Goal: Transaction & Acquisition: Purchase product/service

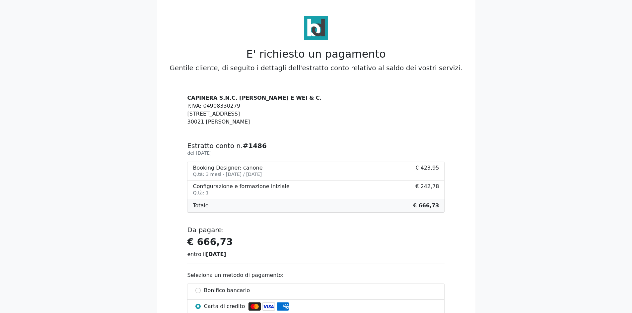
scroll to position [66, 0]
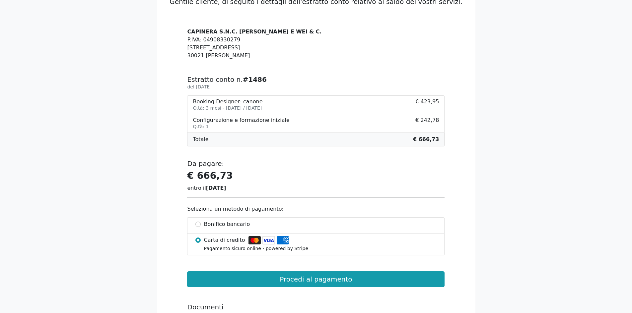
click at [194, 222] on li "Bonifico bancario" at bounding box center [315, 225] width 257 height 16
click at [200, 222] on li "Bonifico bancario" at bounding box center [315, 225] width 257 height 16
click at [200, 223] on input "Bonifico bancario" at bounding box center [197, 224] width 5 height 5
radio input "true"
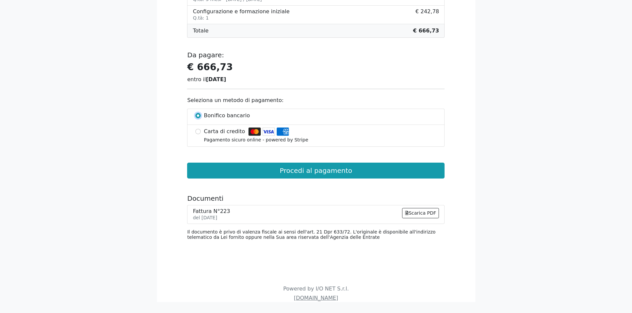
scroll to position [180, 0]
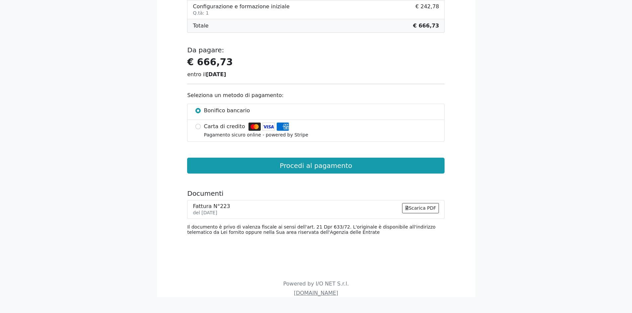
drag, startPoint x: 225, startPoint y: 213, endPoint x: 191, endPoint y: 205, distance: 35.4
click at [191, 205] on li "Fattura N°223 del 09/08/2025 Scarica PDF" at bounding box center [315, 209] width 257 height 19
click at [171, 200] on div at bounding box center [170, 77] width 27 height 326
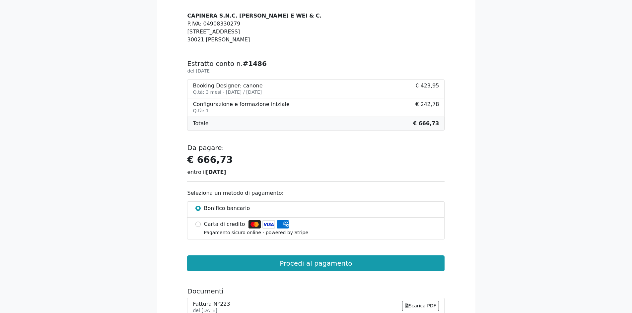
scroll to position [47, 0]
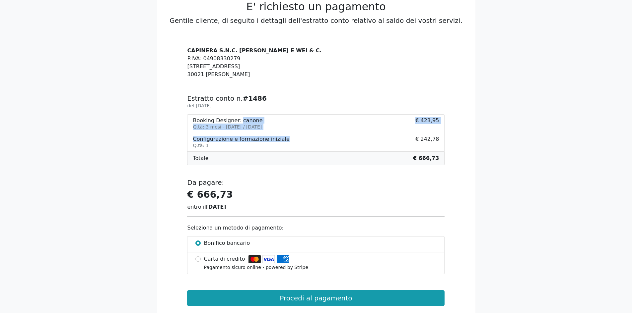
drag, startPoint x: 235, startPoint y: 120, endPoint x: 274, endPoint y: 134, distance: 41.5
click at [274, 134] on ul "Booking Designer: canone Q.tà: 3 mesi - Giugno 2025 / Agosto 2025 € 423,95 Conf…" at bounding box center [315, 139] width 257 height 51
click at [206, 126] on small "Q.tà: 3 mesi - [DATE] / [DATE]" at bounding box center [227, 126] width 69 height 5
click at [202, 126] on small "Q.tà: 3 mesi - [DATE] / [DATE]" at bounding box center [227, 126] width 69 height 5
drag, startPoint x: 219, startPoint y: 127, endPoint x: 277, endPoint y: 127, distance: 58.0
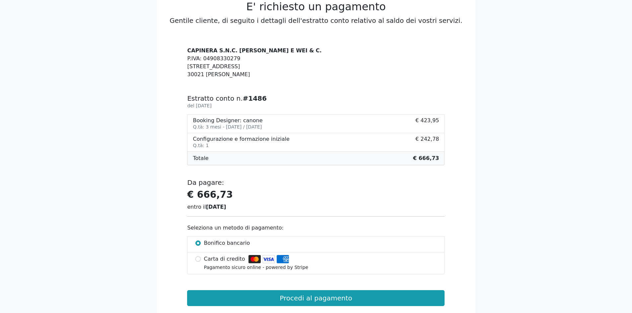
click at [277, 127] on li "Booking Designer: canone Q.tà: 3 mesi - Giugno 2025 / Agosto 2025 € 423,95" at bounding box center [315, 123] width 257 height 19
drag, startPoint x: 216, startPoint y: 140, endPoint x: 259, endPoint y: 144, distance: 42.7
click at [259, 144] on div "Configurazione e formazione iniziale Q.tà: 1" at bounding box center [241, 142] width 96 height 13
click at [234, 142] on div "Configurazione e formazione iniziale" at bounding box center [241, 139] width 96 height 6
drag, startPoint x: 239, startPoint y: 140, endPoint x: 281, endPoint y: 139, distance: 42.1
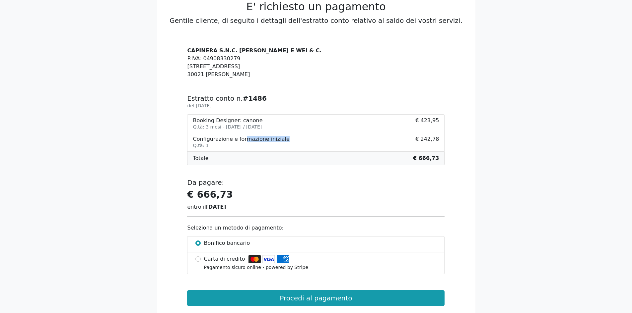
click at [274, 139] on div "Configurazione e formazione iniziale" at bounding box center [241, 139] width 96 height 6
click at [138, 110] on body "E' richiesto un pagamento Gentile cliente, di seguito i dettagli dell'estratto …" at bounding box center [316, 191] width 632 height 477
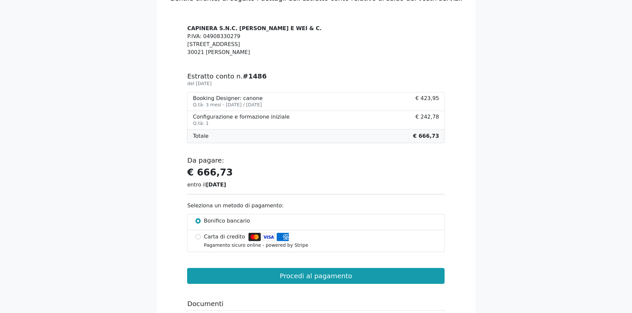
scroll to position [81, 0]
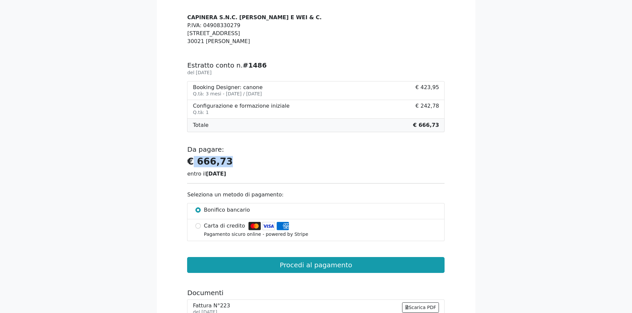
drag, startPoint x: 191, startPoint y: 158, endPoint x: 231, endPoint y: 168, distance: 41.5
click at [231, 167] on h3 "€ 666,73" at bounding box center [315, 161] width 257 height 11
drag, startPoint x: 204, startPoint y: 170, endPoint x: 240, endPoint y: 175, distance: 36.5
click at [240, 175] on div "€ 666,73 entro il 30/08/2025" at bounding box center [315, 167] width 257 height 22
click at [142, 142] on body "E' richiesto un pagamento Gentile cliente, di seguito i dettagli dell'estratto …" at bounding box center [316, 157] width 632 height 477
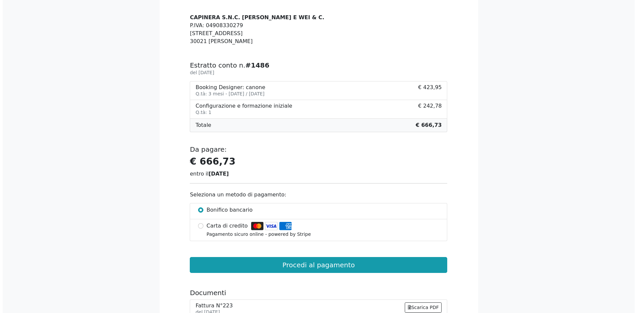
scroll to position [114, 0]
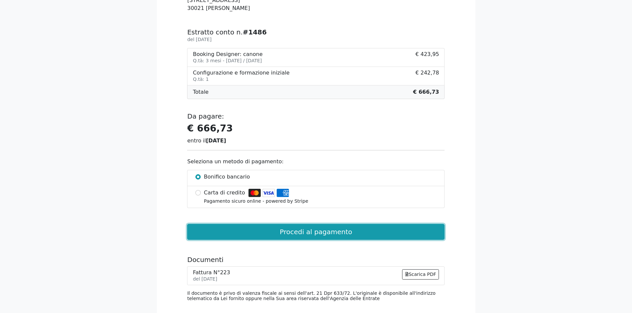
click at [288, 235] on button "Procedi al pagamento" at bounding box center [315, 232] width 257 height 16
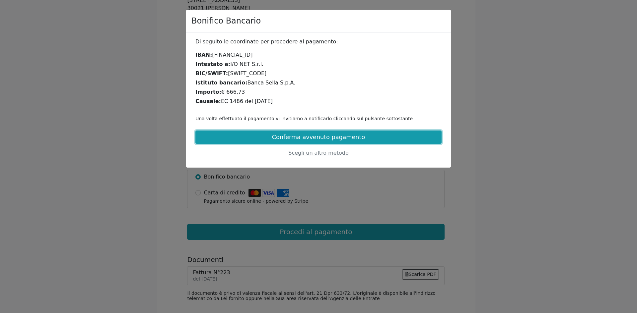
click at [364, 140] on button "Conferma avvenuto pagamento" at bounding box center [318, 137] width 246 height 13
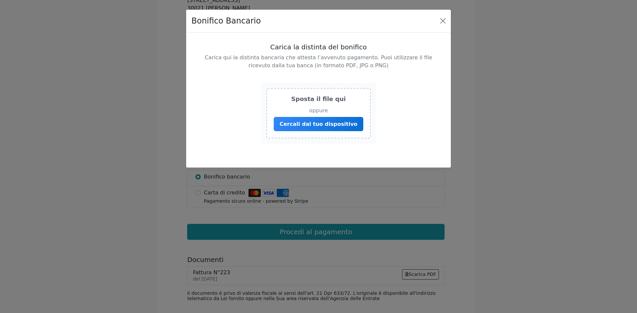
click at [390, 109] on div "Sposta il file qui oppure Cercali dal tuo dispositivo" at bounding box center [318, 114] width 246 height 72
click at [305, 125] on span "Cercali dal tuo dispositivo" at bounding box center [318, 124] width 78 height 6
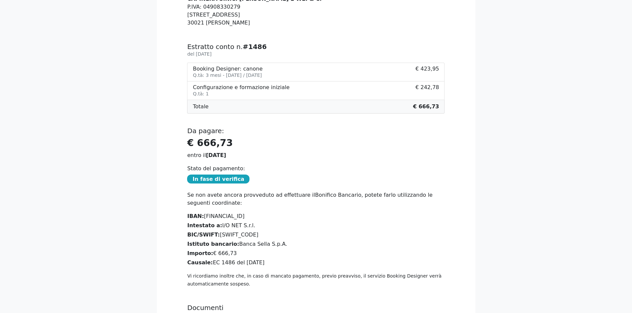
scroll to position [99, 0]
